Goal: Information Seeking & Learning: Learn about a topic

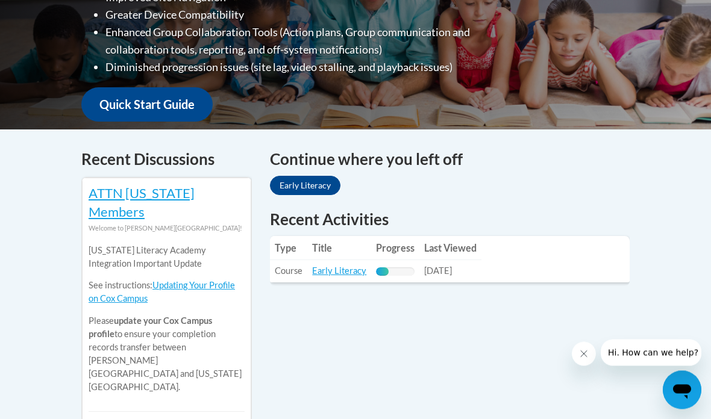
scroll to position [469, 0]
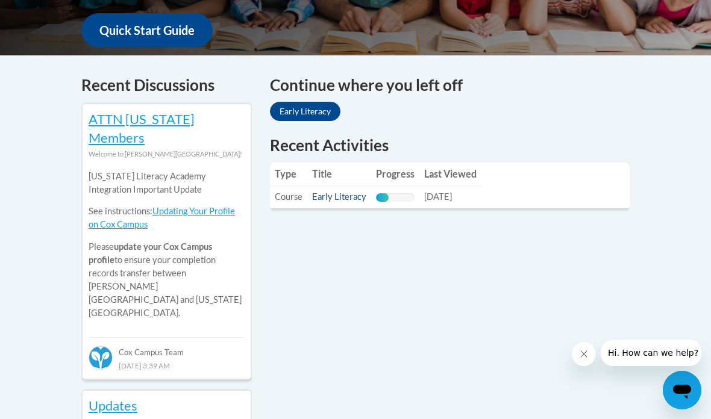
click at [334, 192] on link "Early Literacy" at bounding box center [339, 197] width 54 height 10
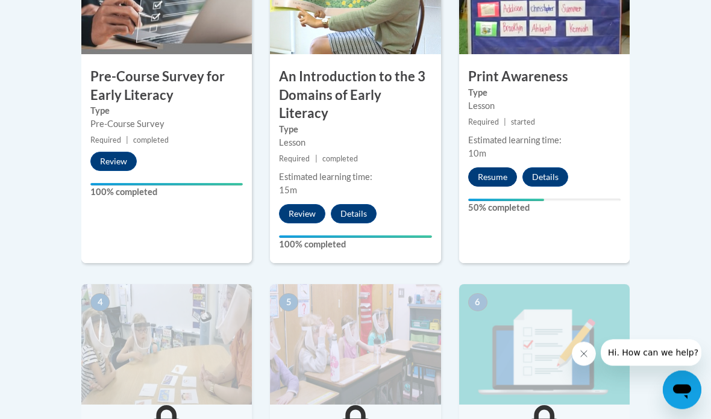
scroll to position [471, 0]
click at [498, 178] on button "Resume" at bounding box center [492, 176] width 49 height 19
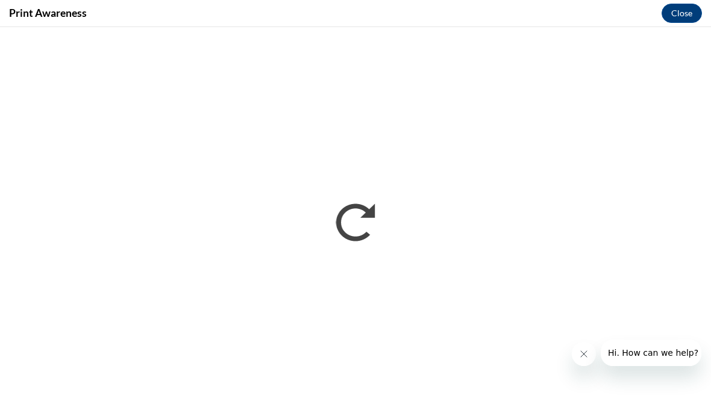
scroll to position [0, 0]
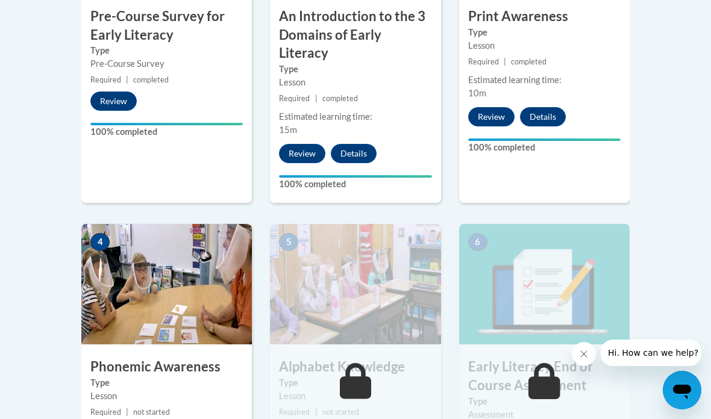
scroll to position [535, 0]
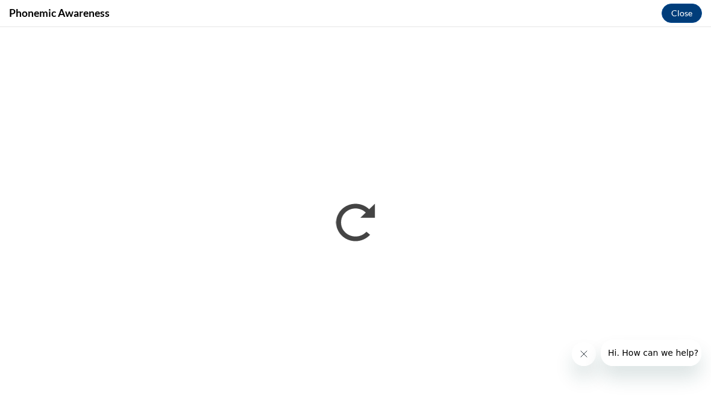
scroll to position [0, 0]
click at [587, 358] on icon "Close message from company" at bounding box center [584, 354] width 10 height 10
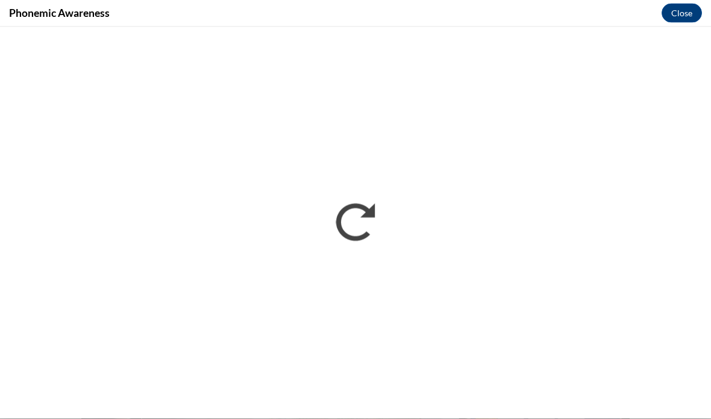
scroll to position [78, 0]
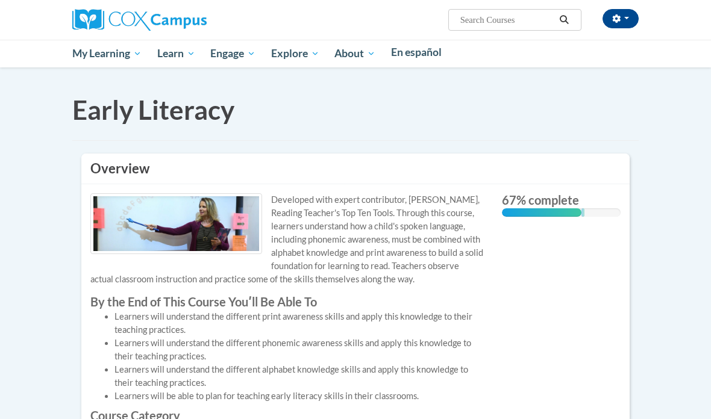
click at [511, 208] on div "67% complete" at bounding box center [542, 212] width 80 height 8
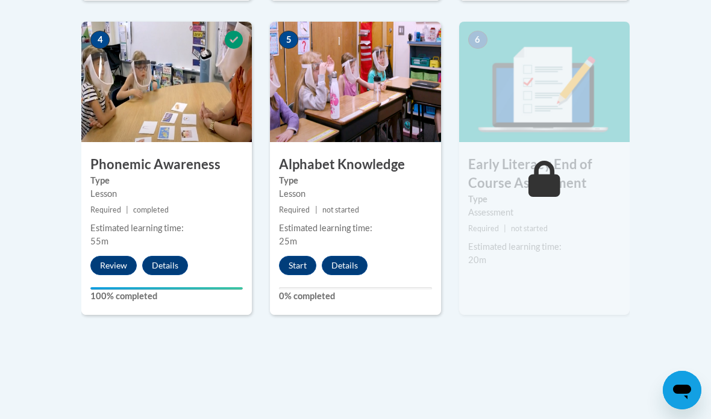
scroll to position [726, 0]
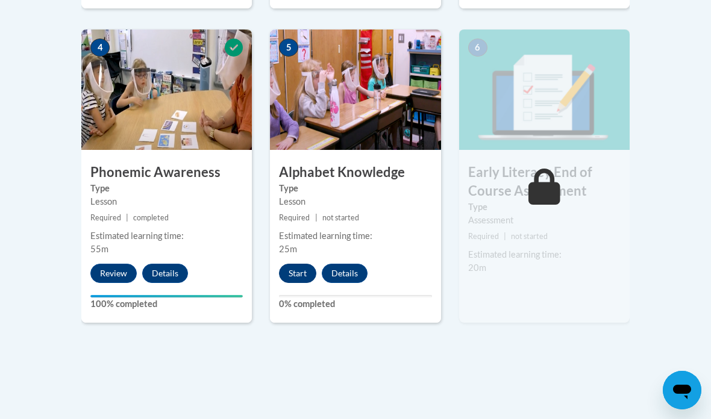
click at [295, 264] on button "Start" at bounding box center [297, 273] width 37 height 19
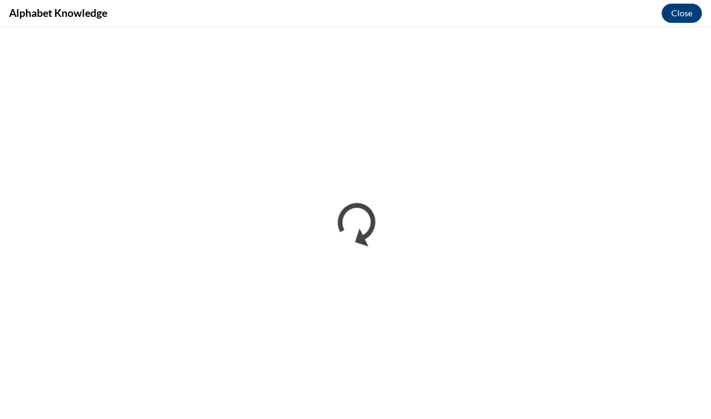
scroll to position [0, 0]
